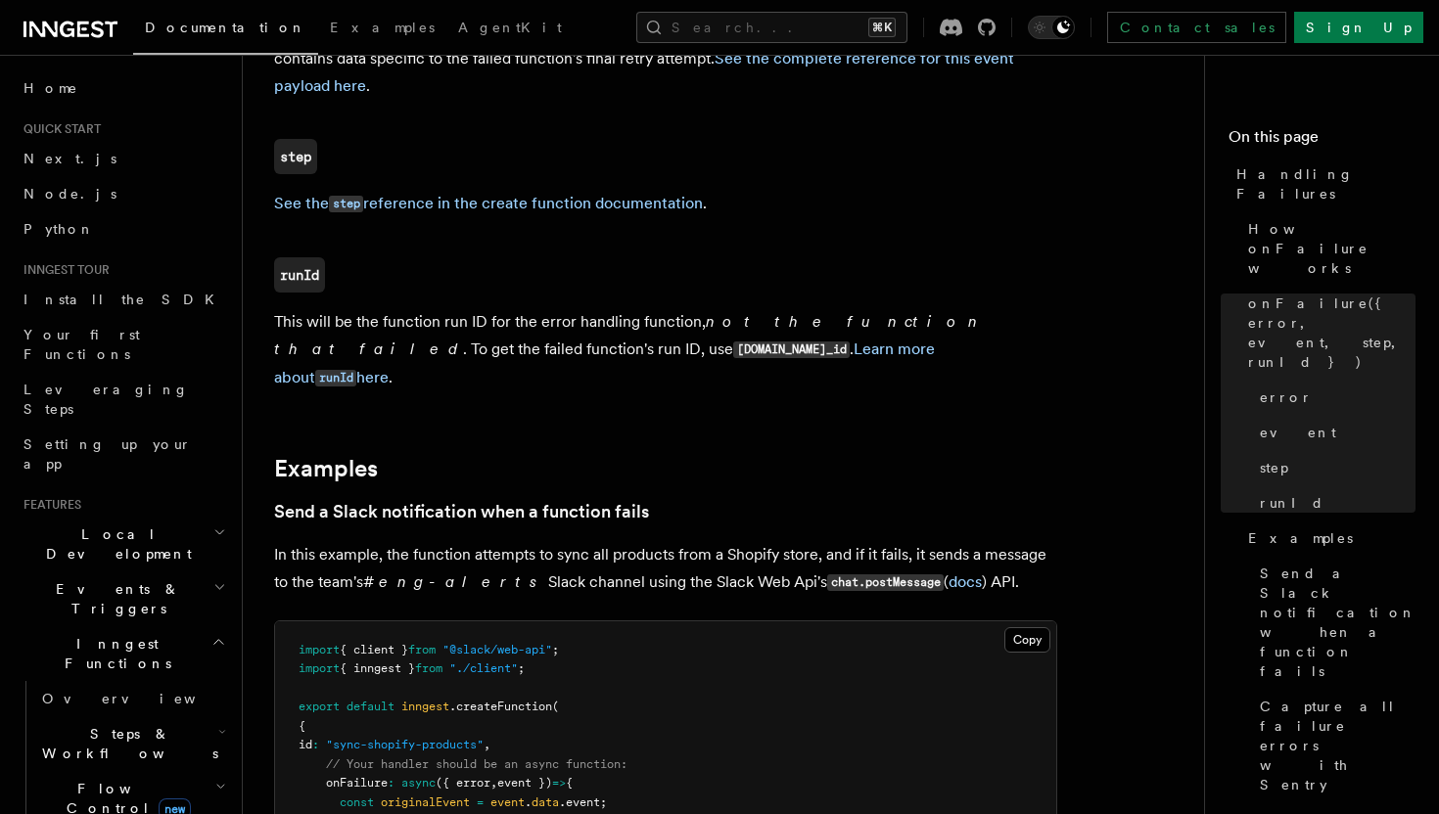
scroll to position [1807, 0]
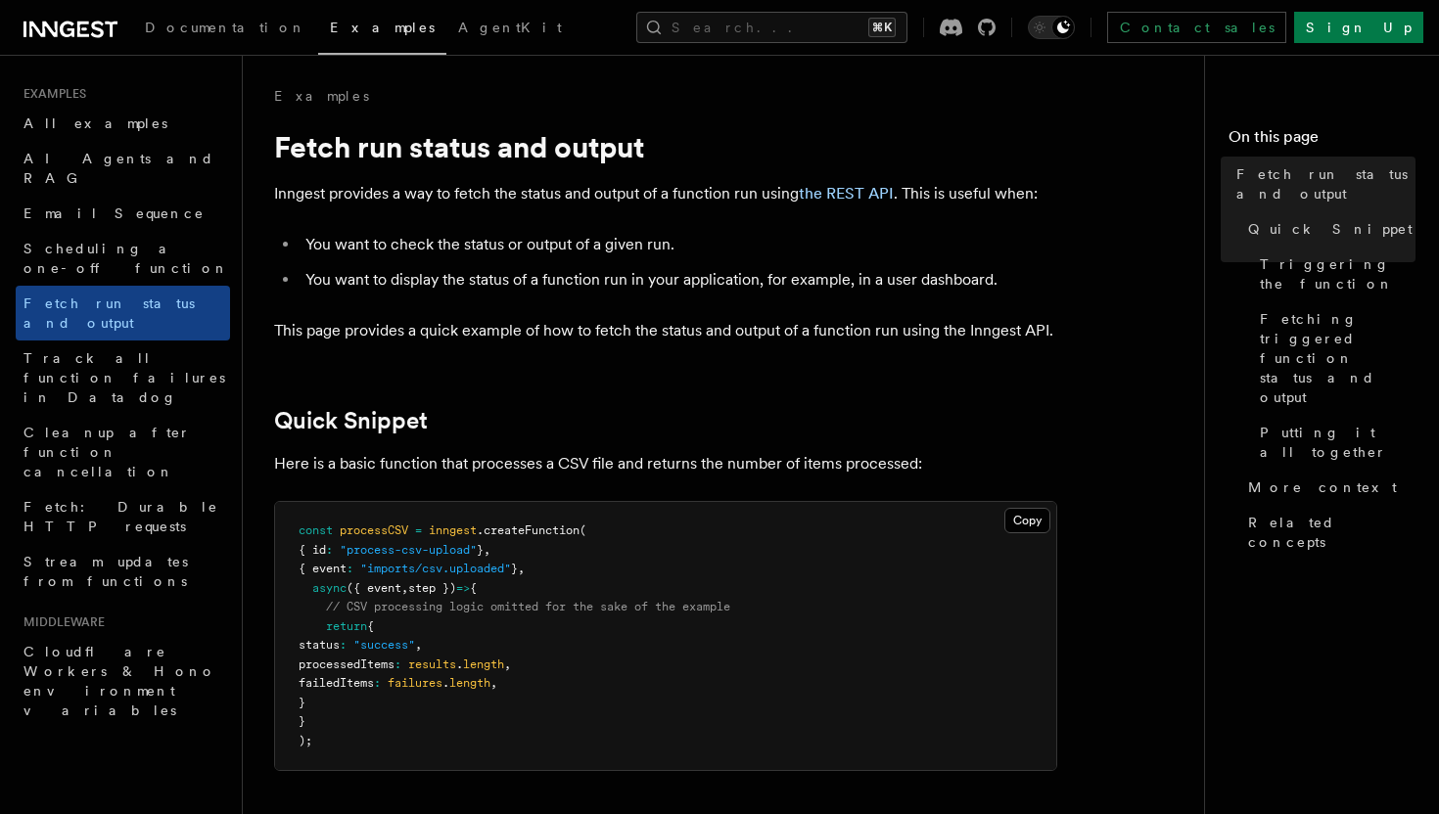
click at [102, 35] on icon at bounding box center [97, 29] width 13 height 17
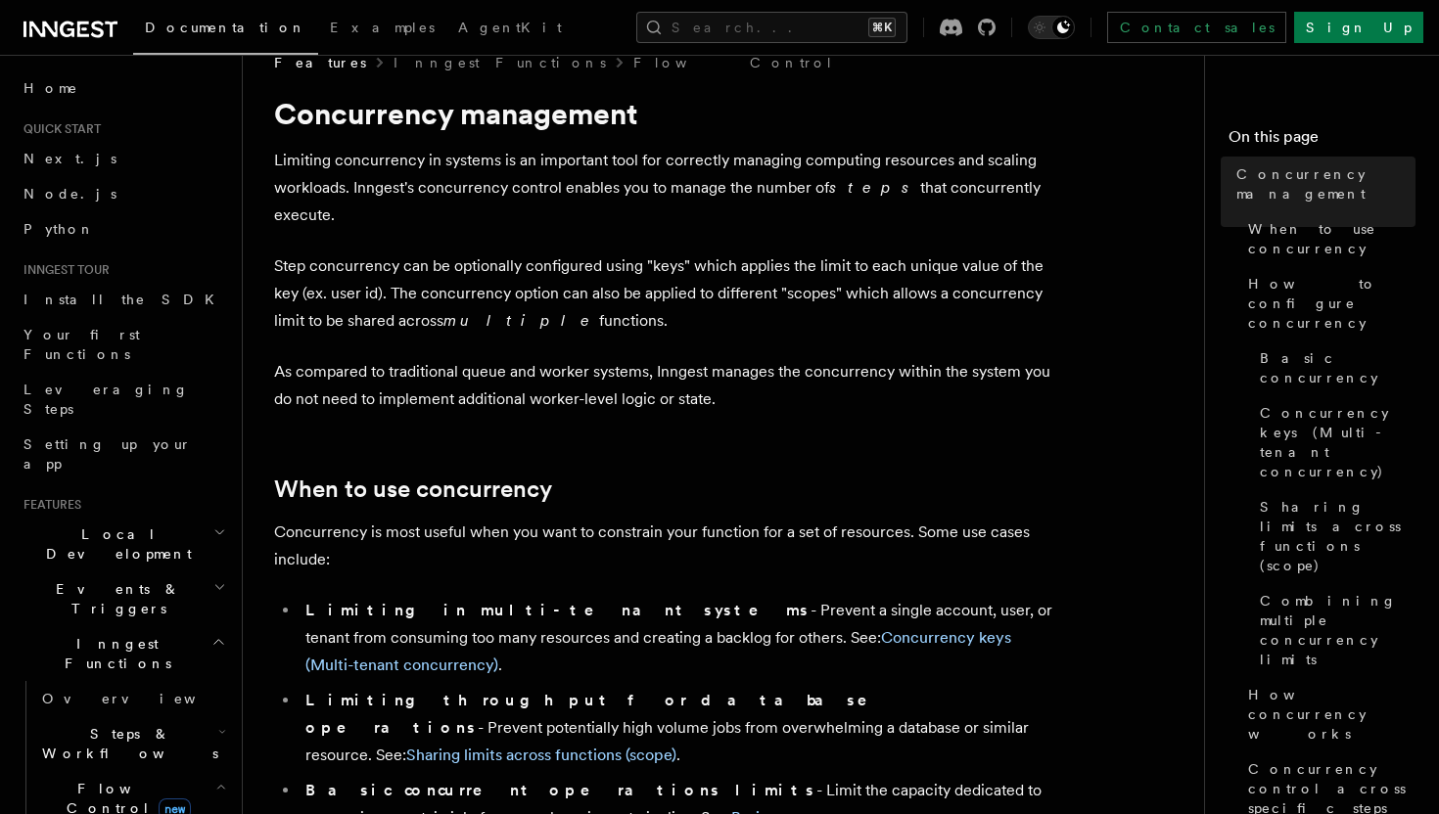
scroll to position [37, 0]
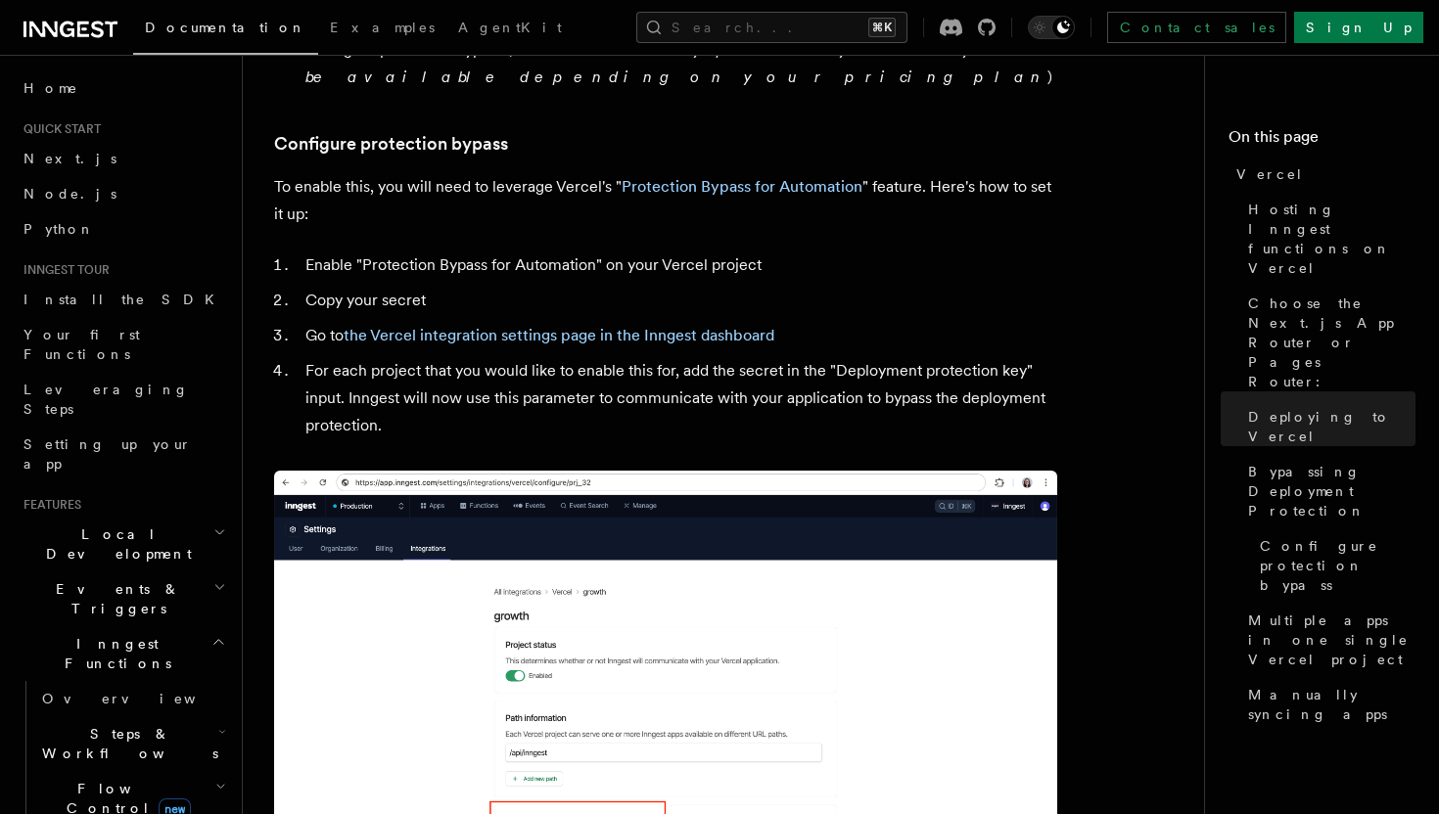
scroll to position [1818, 0]
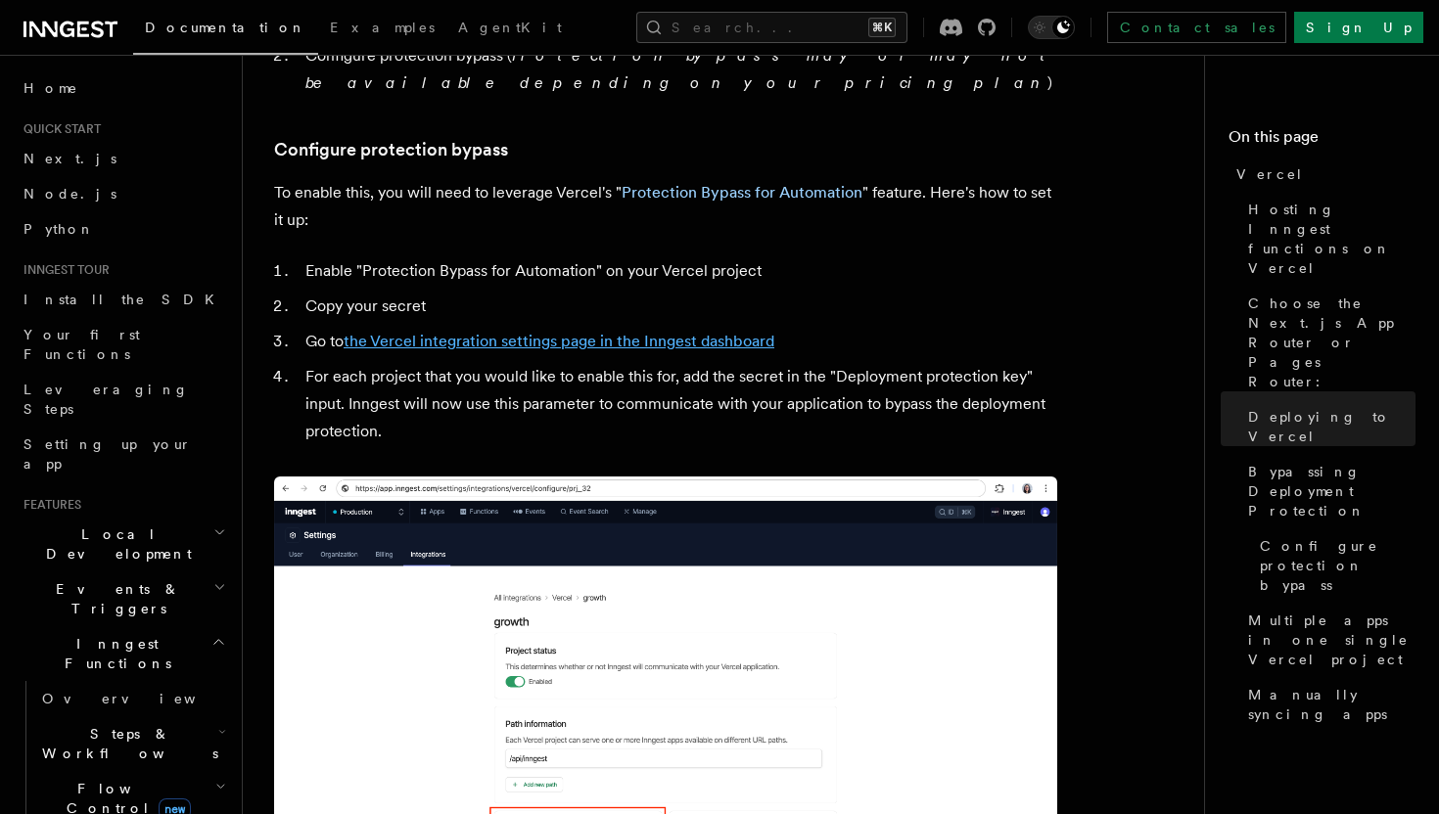
click at [628, 332] on link "the Vercel integration settings page in the Inngest dashboard" at bounding box center [559, 341] width 431 height 19
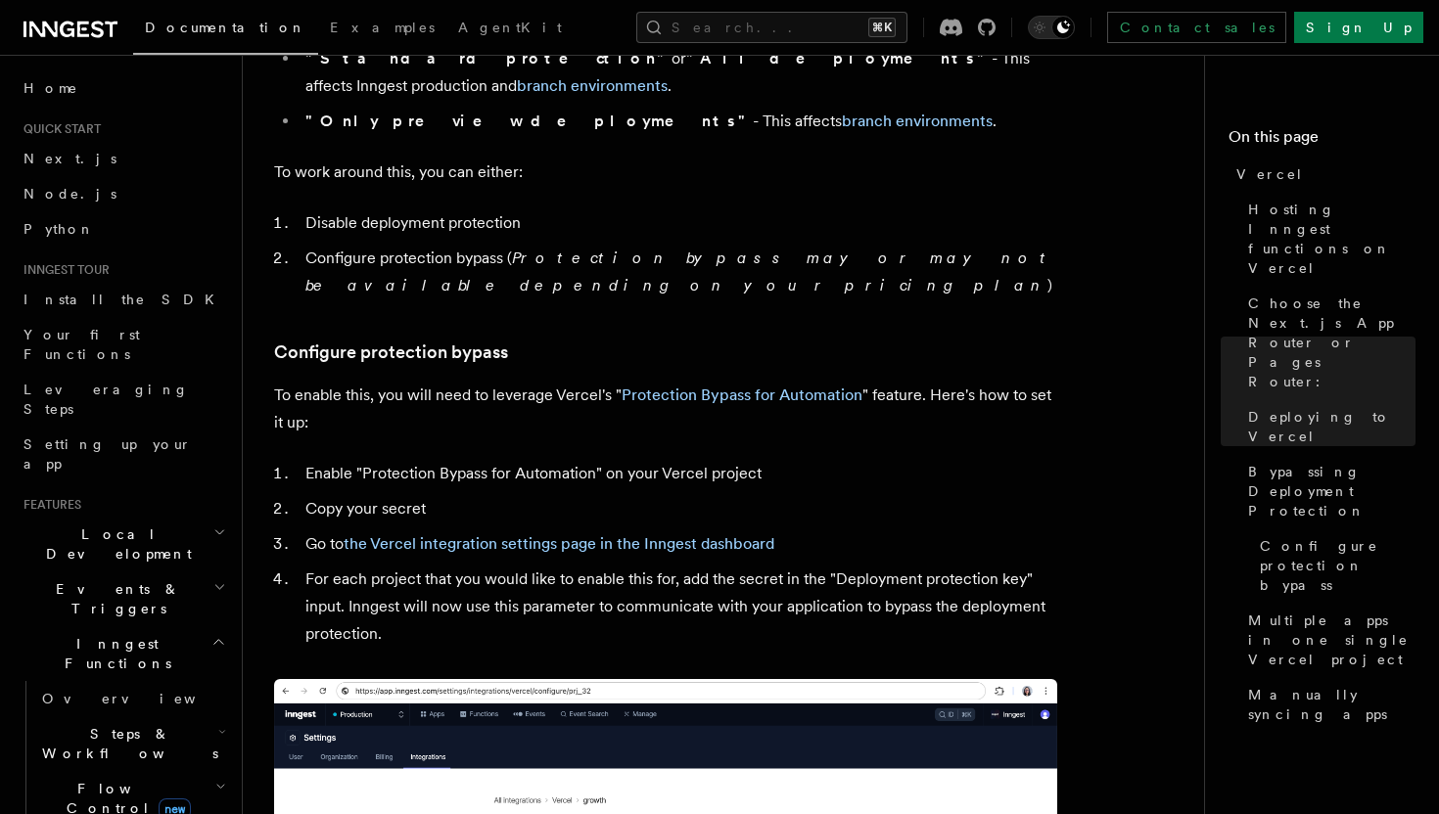
scroll to position [1626, 0]
